Goal: Information Seeking & Learning: Find specific fact

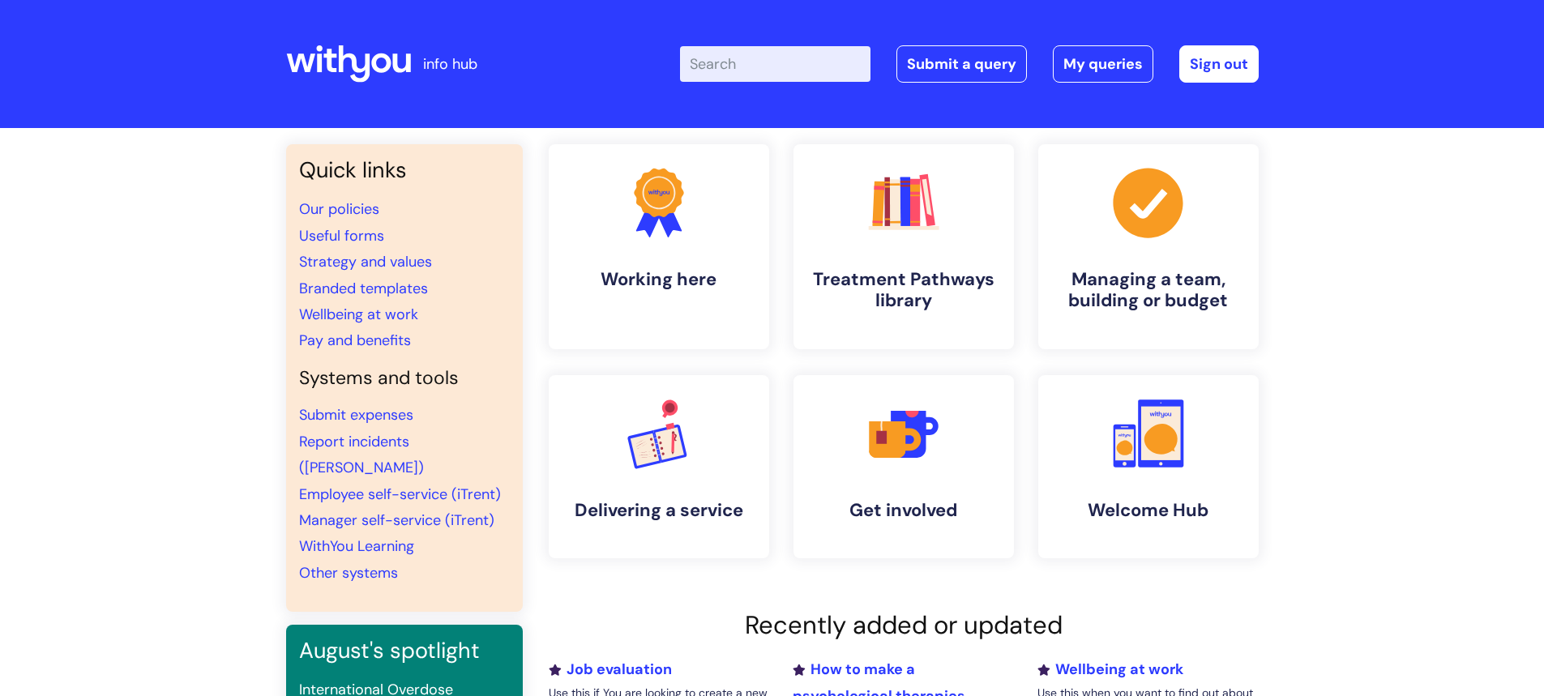
click at [733, 69] on input "Enter your search term here..." at bounding box center [775, 64] width 190 height 36
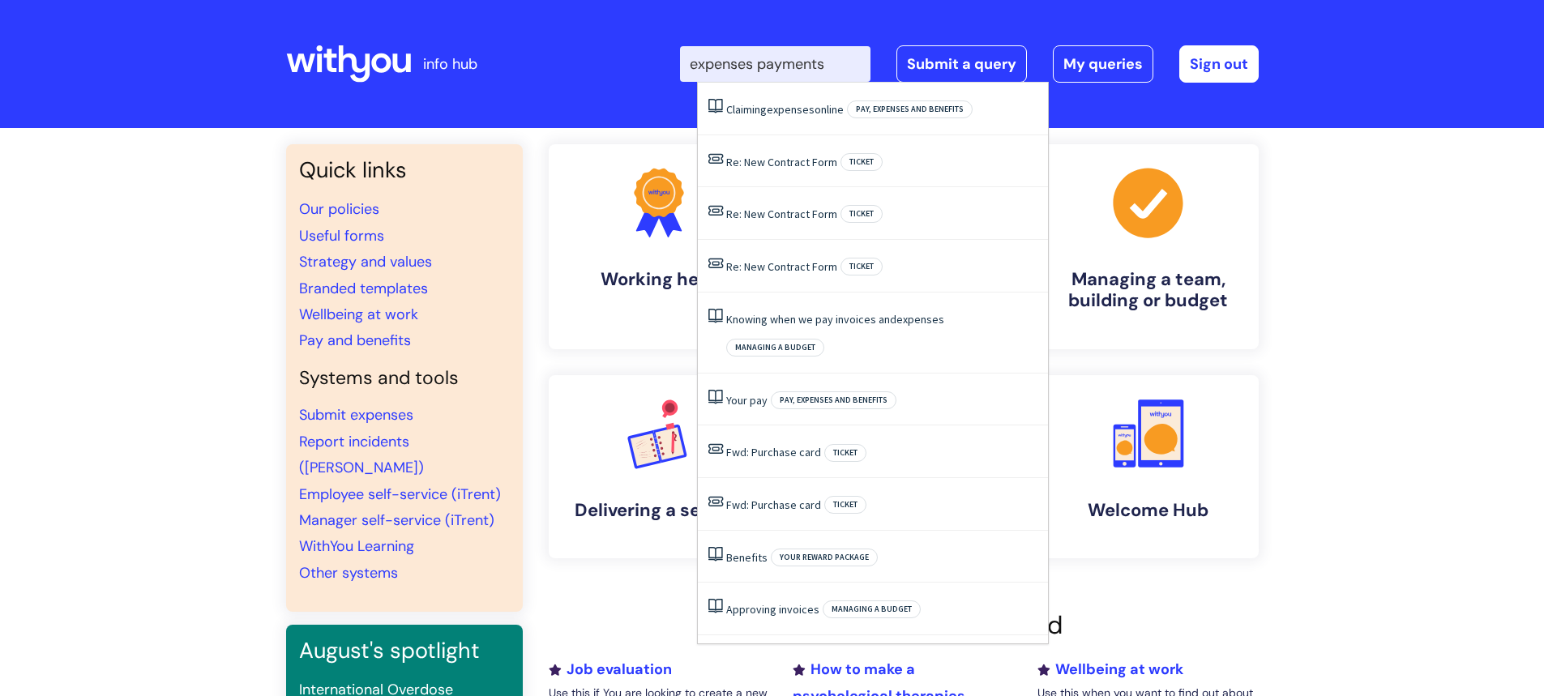
type input "expenses payments"
click button "Search" at bounding box center [0, 0] width 0 height 0
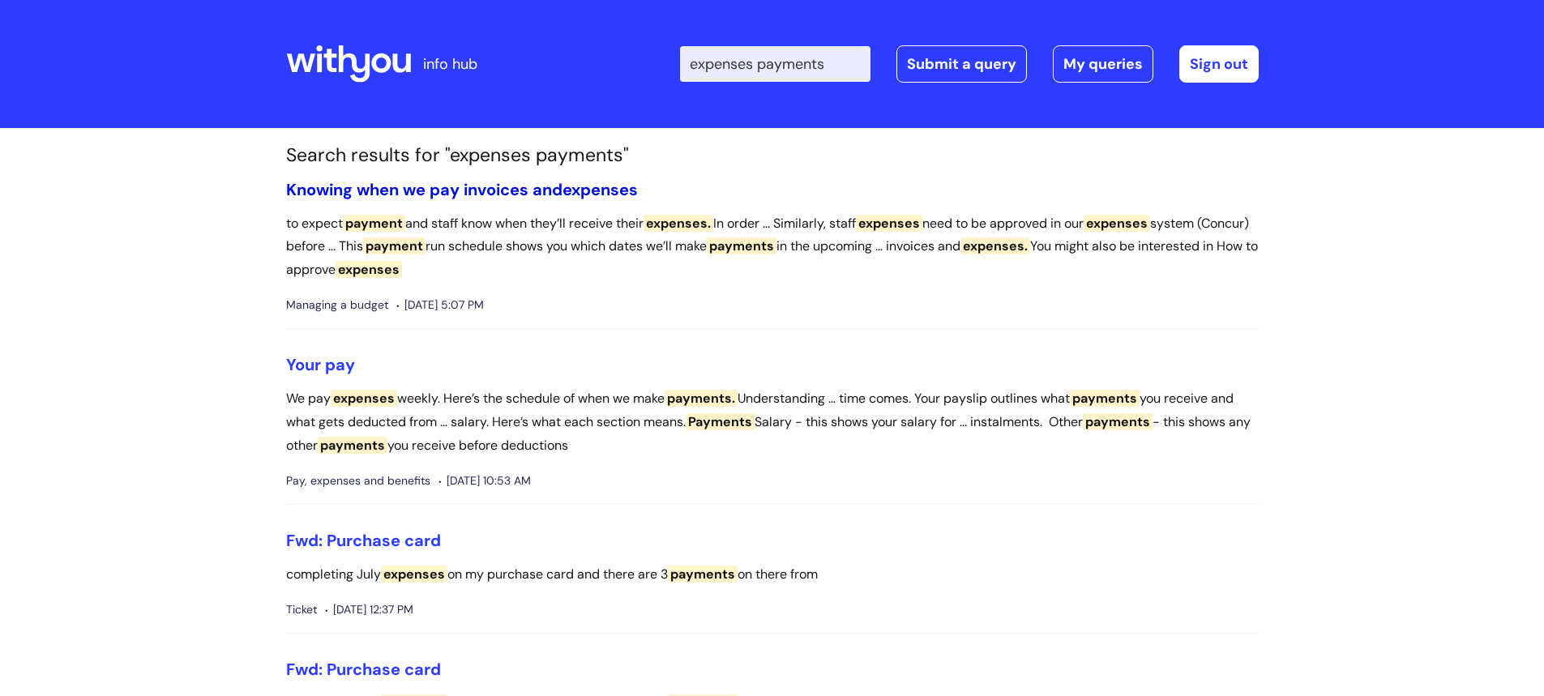
click at [538, 188] on link "Knowing when we pay invoices and expenses" at bounding box center [462, 189] width 352 height 21
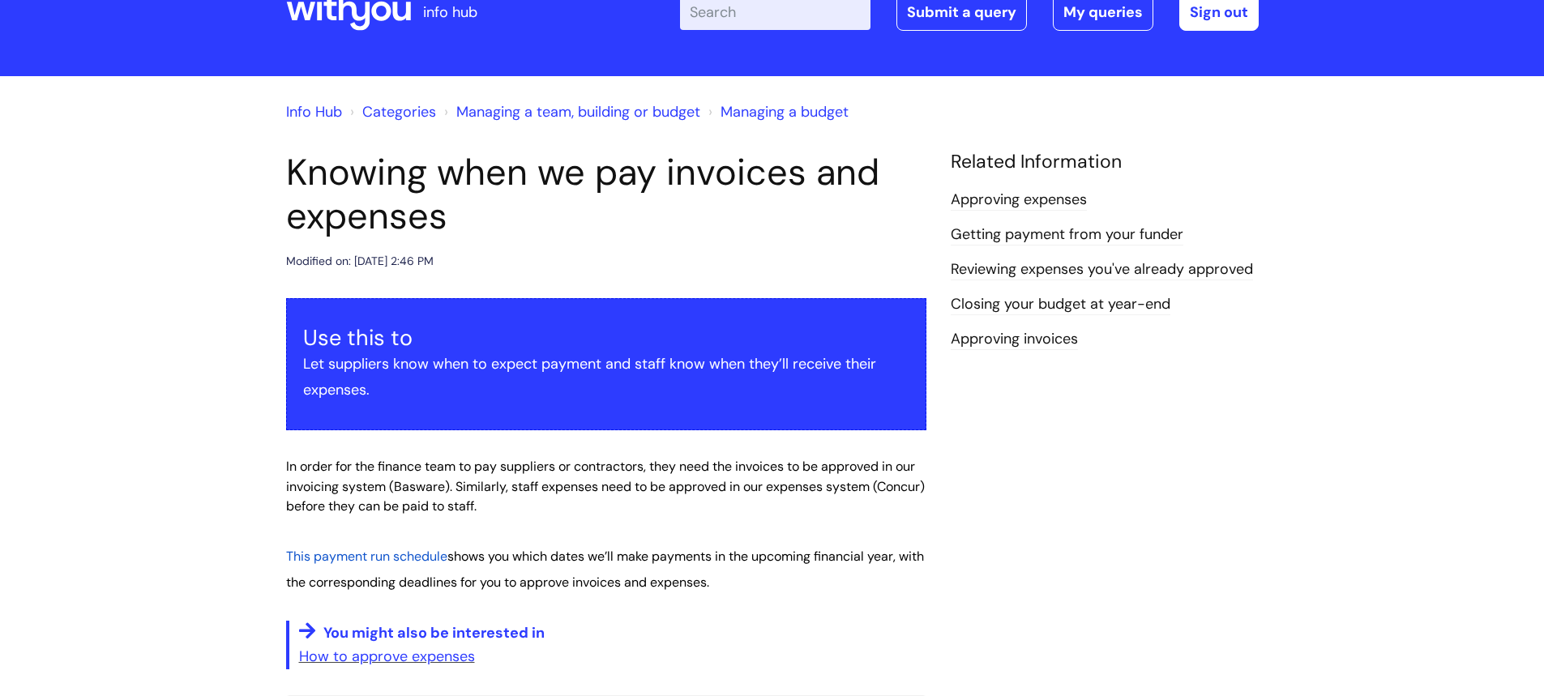
scroll to position [81, 0]
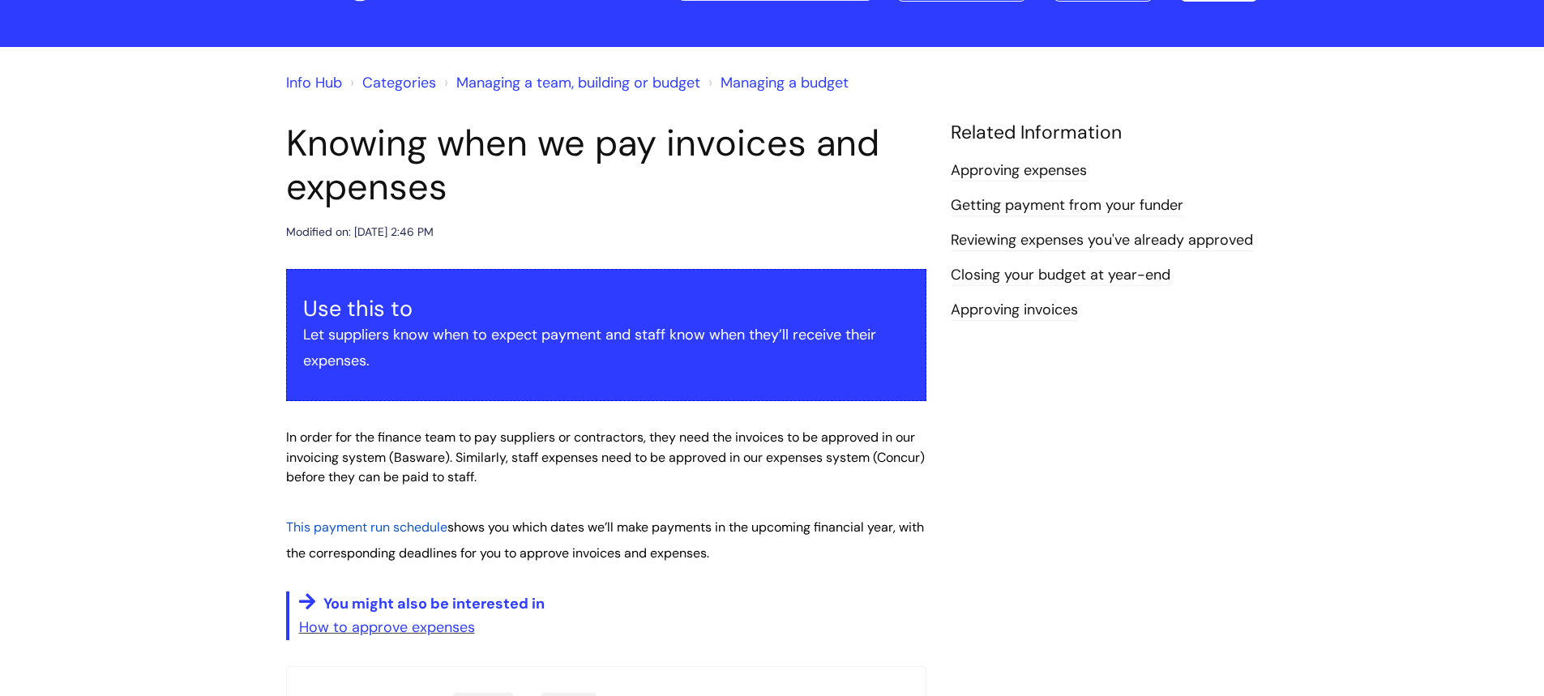
click at [404, 530] on span "This payment run schedule" at bounding box center [366, 527] width 161 height 17
click at [1027, 237] on link "Reviewing expenses you've already approved" at bounding box center [1102, 240] width 302 height 21
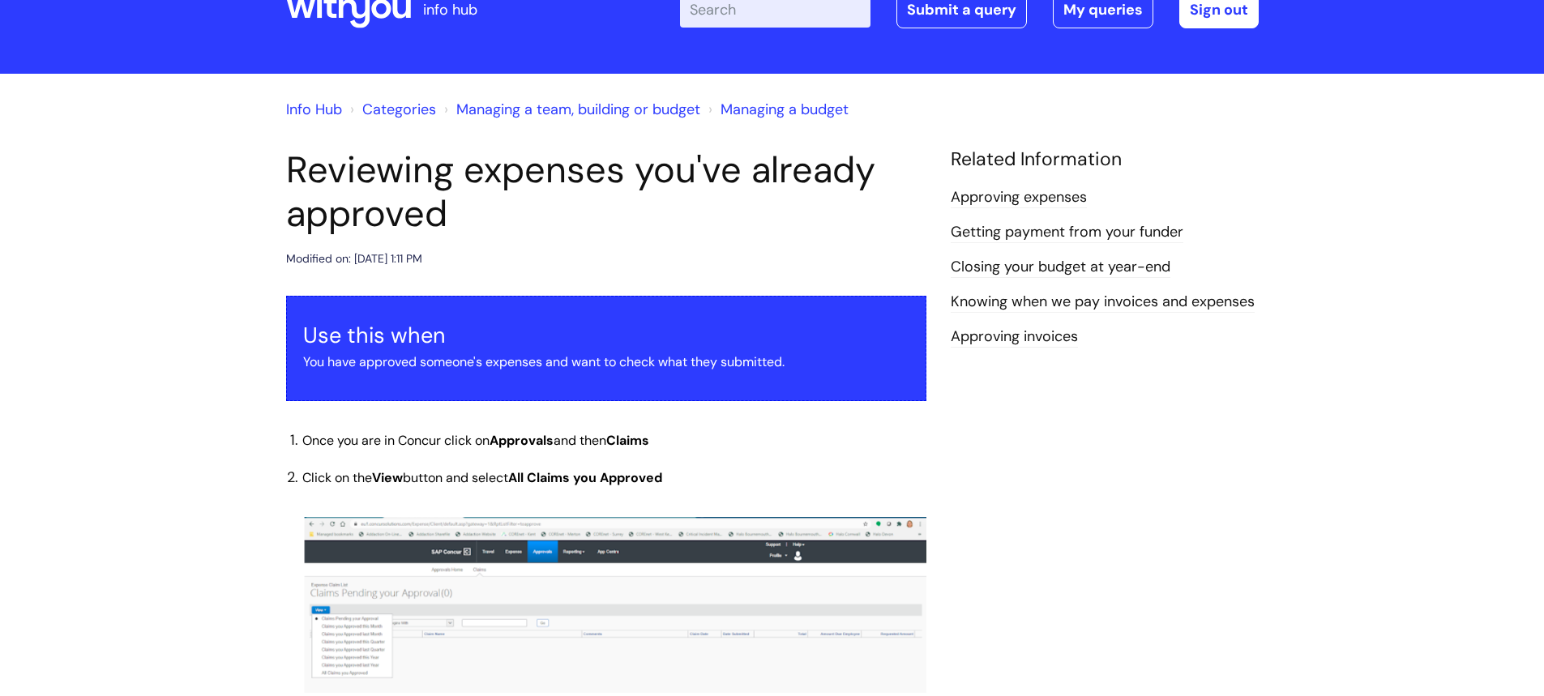
scroll to position [162, 0]
